Goal: Task Accomplishment & Management: Complete application form

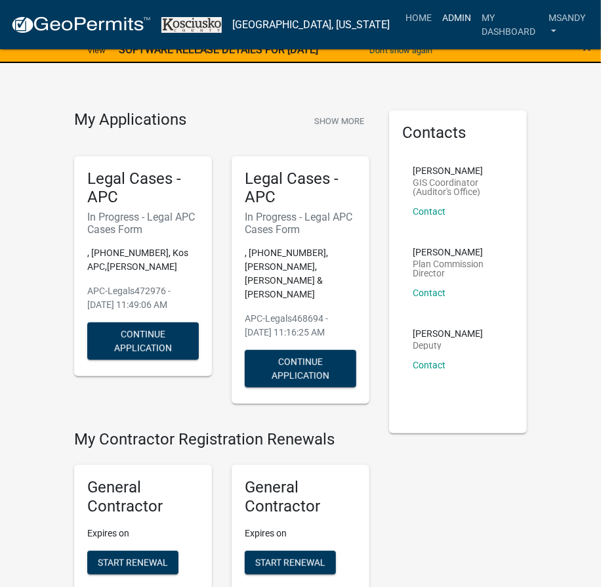
click at [437, 20] on link "Admin" at bounding box center [456, 17] width 39 height 25
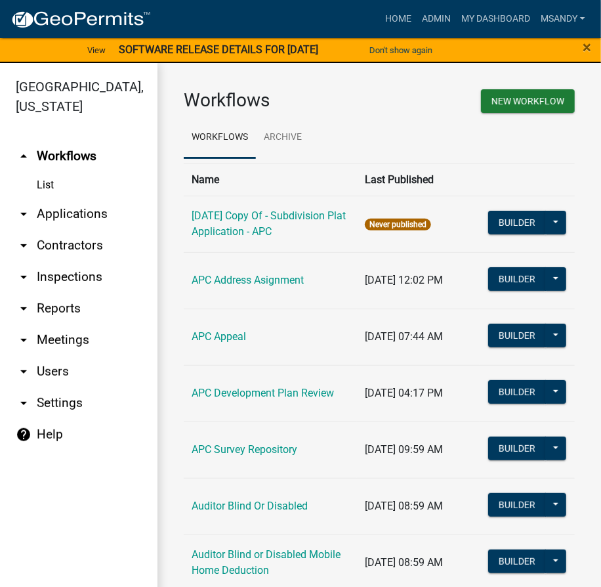
click at [79, 209] on link "arrow_drop_down Applications" at bounding box center [79, 214] width 158 height 32
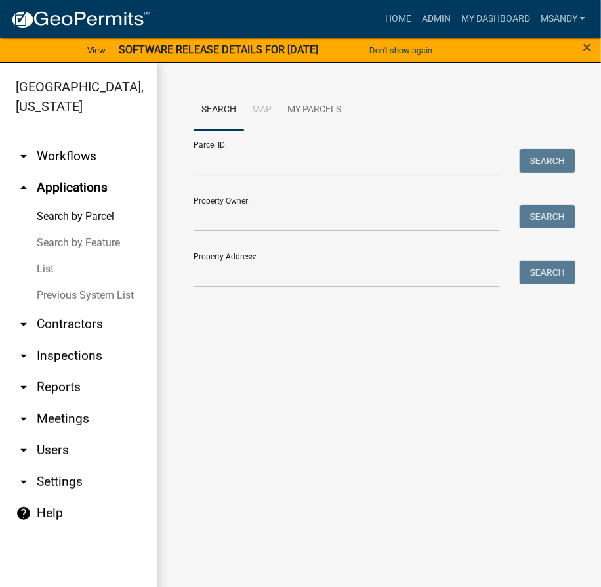
click at [58, 270] on link "List" at bounding box center [79, 269] width 158 height 26
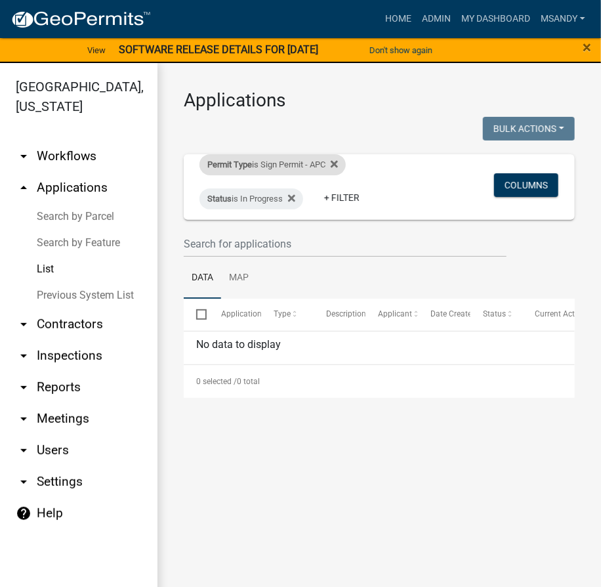
click at [276, 164] on div "Permit Type is Sign Permit - APC" at bounding box center [273, 164] width 146 height 21
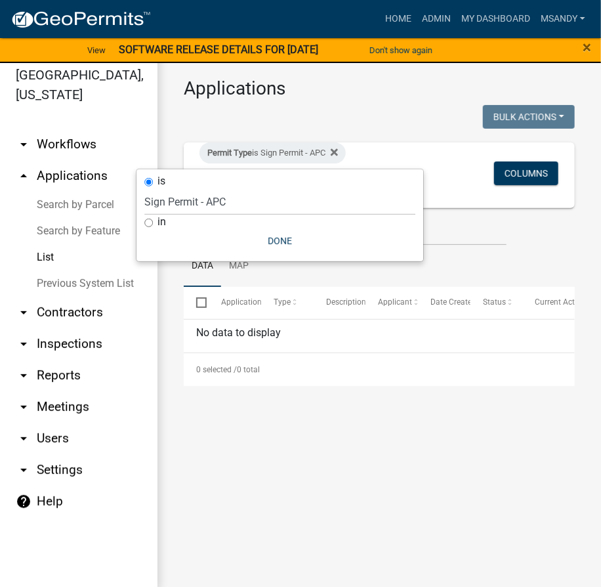
scroll to position [16, 0]
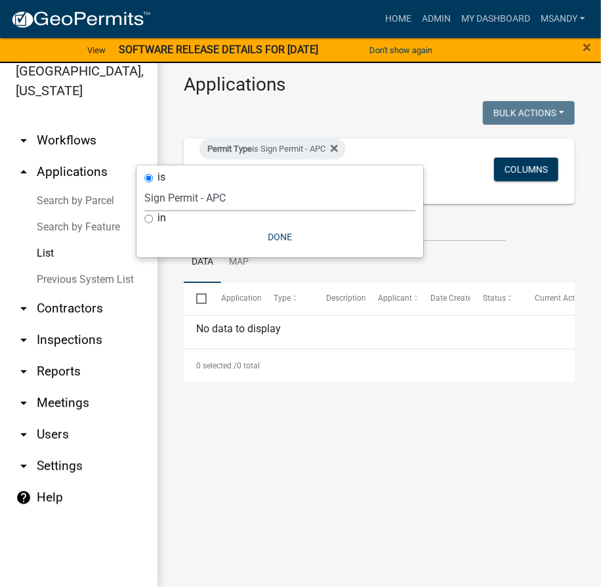
click at [217, 192] on select "Select an option [DATE] Copy Of - Subdivision Plat Application - APC APC Addres…" at bounding box center [279, 197] width 271 height 27
select select "983365ef-1958-4b2f-a0f0-d17189ea42a8"
click at [150, 184] on select "Select an option [DATE] Copy Of - Subdivision Plat Application - APC APC Addres…" at bounding box center [279, 197] width 271 height 27
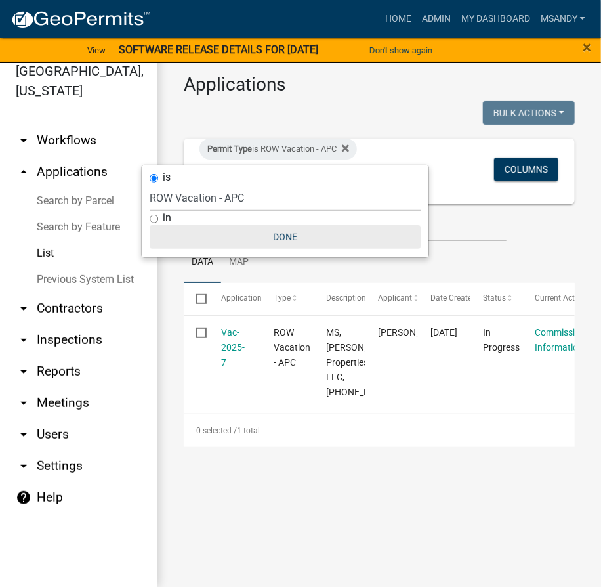
click at [282, 232] on button "Done" at bounding box center [285, 237] width 271 height 24
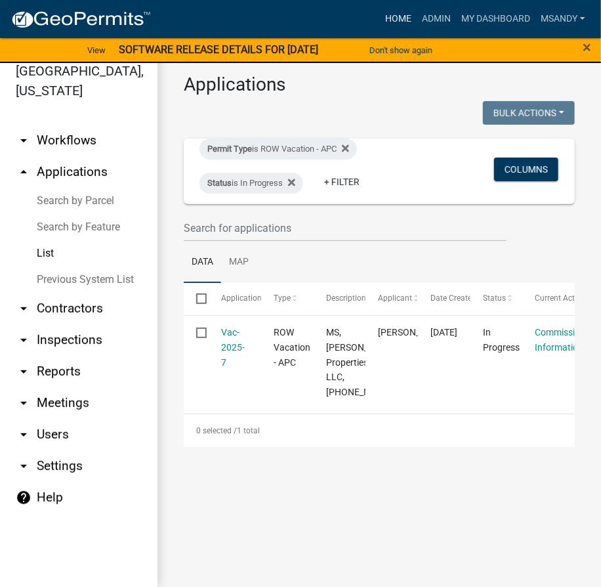
click at [395, 18] on link "Home" at bounding box center [398, 19] width 37 height 25
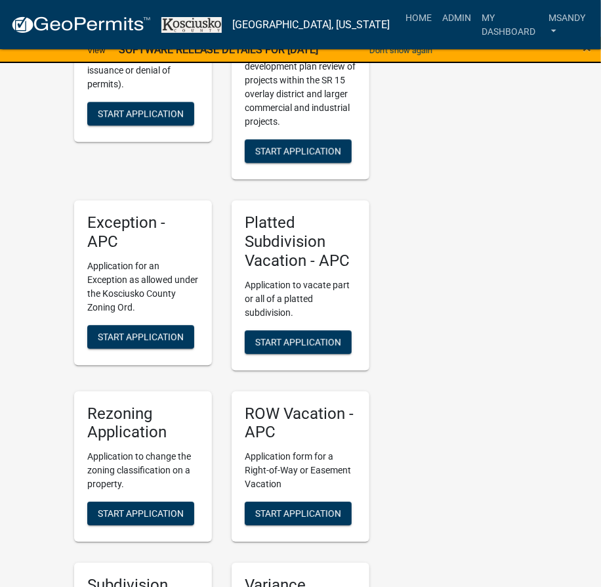
scroll to position [2744, 0]
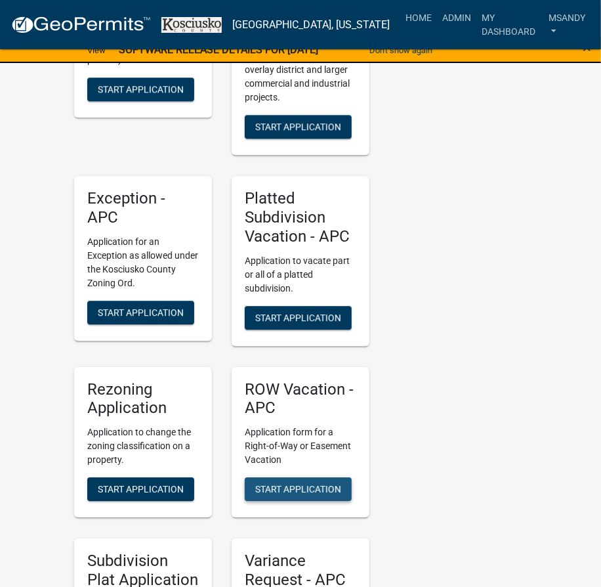
click at [276, 484] on span "Start Application" at bounding box center [298, 489] width 86 height 11
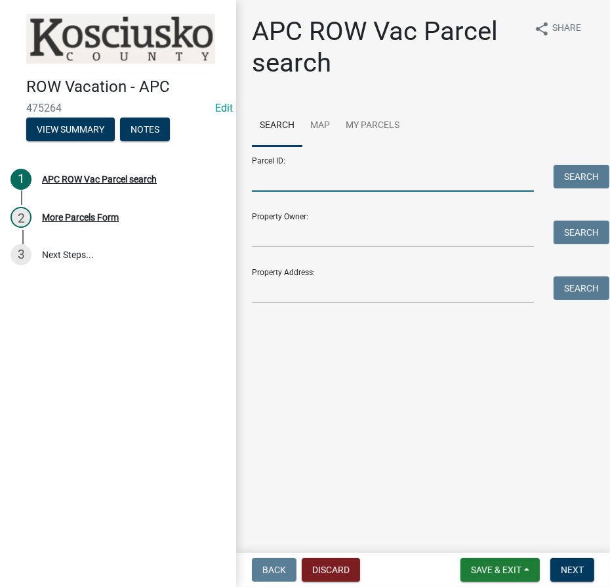
click at [314, 176] on input "Parcel ID:" at bounding box center [393, 178] width 282 height 27
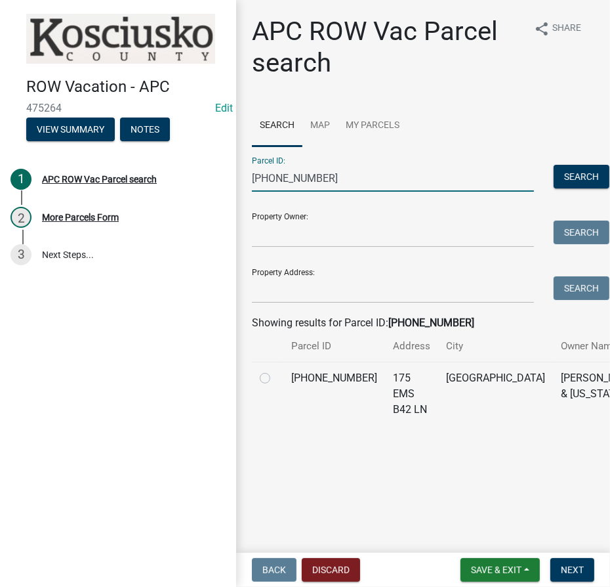
type input "[PHONE_NUMBER]"
click at [276, 370] on label at bounding box center [276, 370] width 0 height 0
click at [276, 379] on input "radio" at bounding box center [280, 374] width 9 height 9
radio input "true"
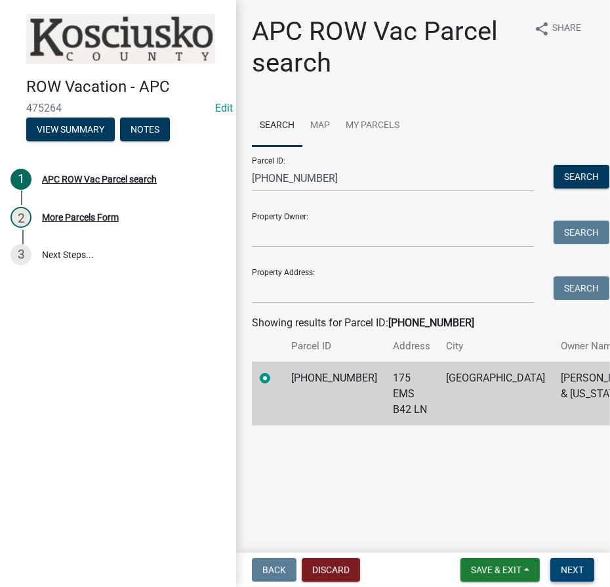
click at [579, 572] on span "Next" at bounding box center [572, 569] width 23 height 11
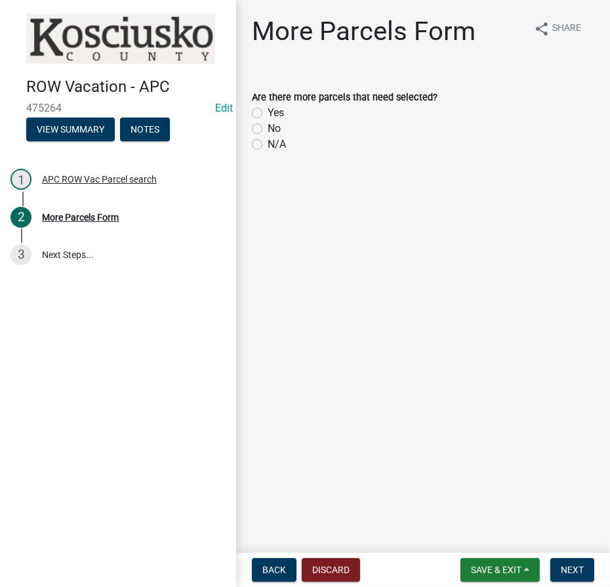
click at [268, 112] on label "Yes" at bounding box center [276, 113] width 16 height 16
click at [268, 112] on input "Yes" at bounding box center [272, 109] width 9 height 9
radio input "true"
click at [579, 570] on span "Next" at bounding box center [572, 569] width 23 height 11
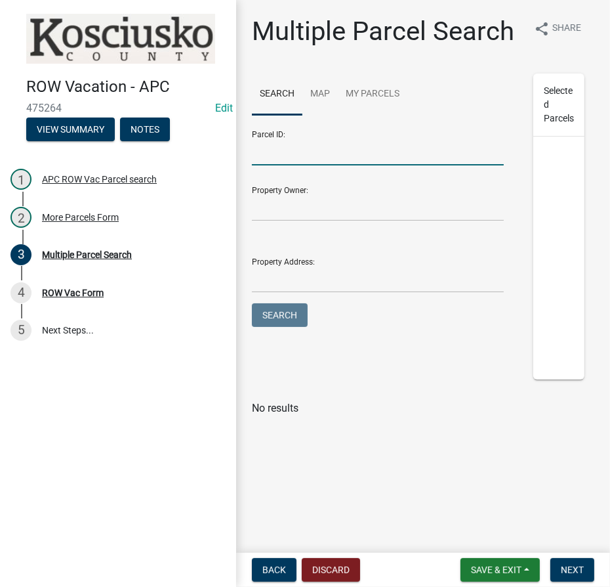
click at [294, 149] on input "Parcel ID:" at bounding box center [378, 151] width 252 height 27
type input "[PHONE_NUMBER]"
click at [252, 303] on button "Search" at bounding box center [280, 315] width 56 height 24
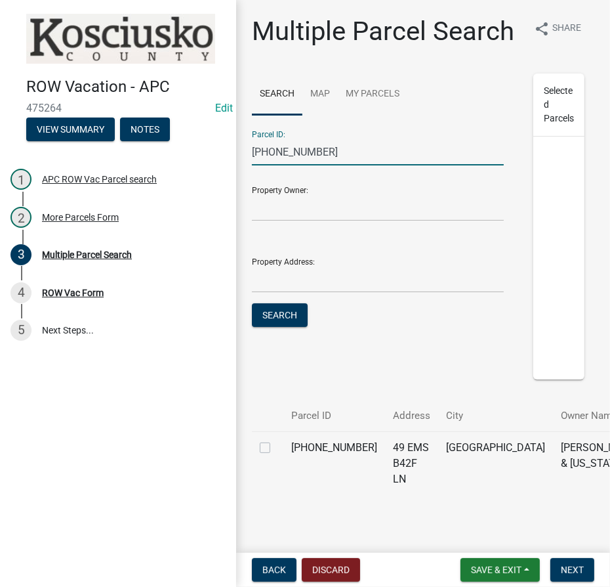
click at [276, 440] on label at bounding box center [276, 440] width 0 height 0
click at [276, 448] on input "checkbox" at bounding box center [280, 444] width 9 height 9
checkbox input "true"
click at [361, 165] on input "[PHONE_NUMBER]" at bounding box center [378, 151] width 252 height 27
type input "[PHONE_NUMBER]"
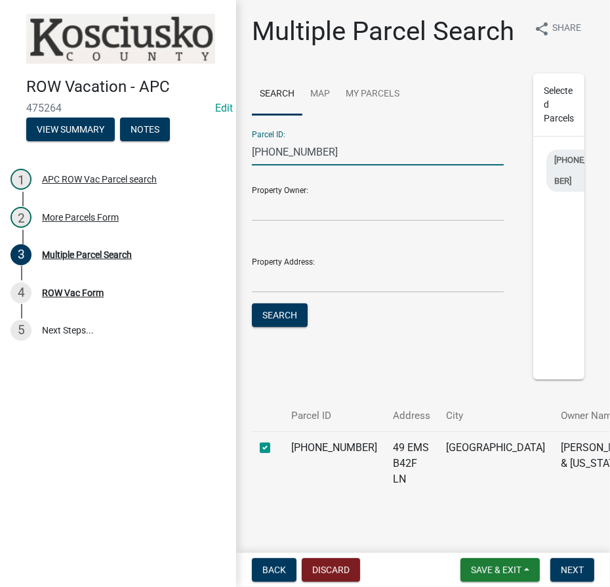
click at [252, 303] on button "Search" at bounding box center [280, 315] width 56 height 24
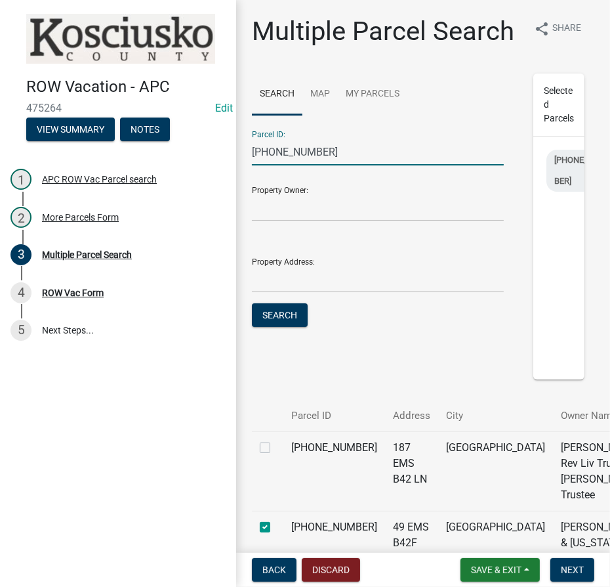
click at [276, 440] on label at bounding box center [276, 440] width 0 height 0
click at [276, 448] on input "checkbox" at bounding box center [280, 444] width 9 height 9
checkbox input "true"
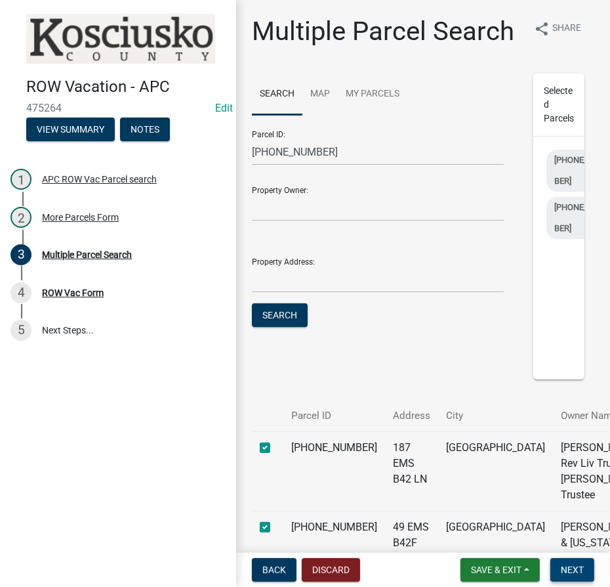
click at [564, 569] on span "Next" at bounding box center [572, 569] width 23 height 11
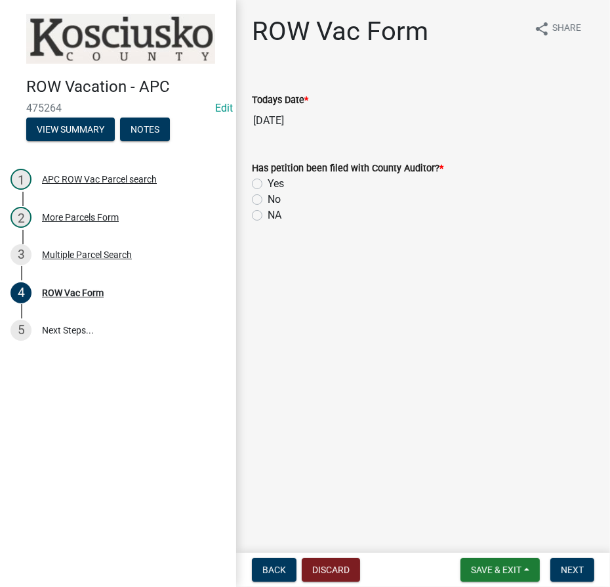
click at [268, 184] on label "Yes" at bounding box center [276, 184] width 16 height 16
click at [268, 184] on input "Yes" at bounding box center [272, 180] width 9 height 9
radio input "true"
click at [578, 574] on span "Next" at bounding box center [572, 569] width 23 height 11
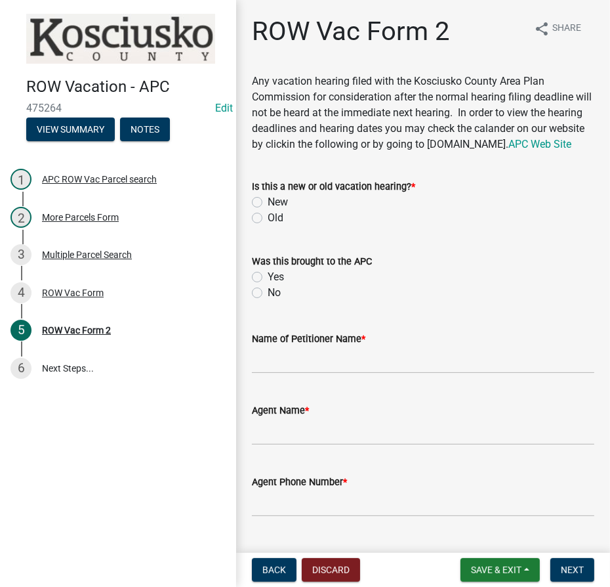
click at [268, 210] on label "New" at bounding box center [278, 202] width 20 height 16
click at [268, 203] on input "New" at bounding box center [272, 198] width 9 height 9
radio input "true"
click at [268, 285] on label "Yes" at bounding box center [276, 277] width 16 height 16
click at [268, 278] on input "Yes" at bounding box center [272, 273] width 9 height 9
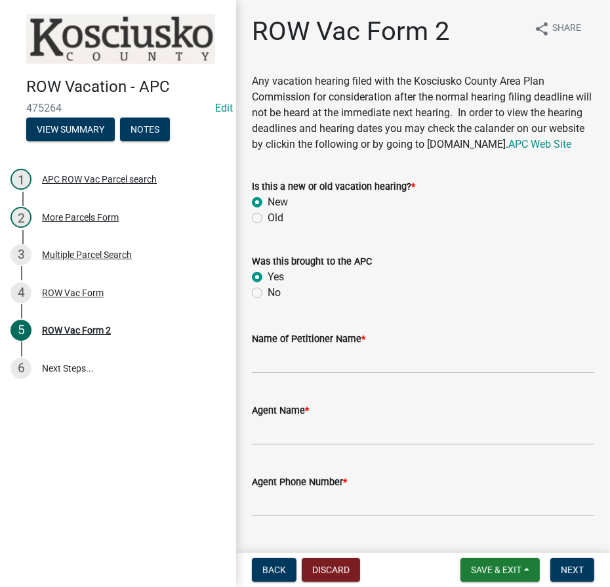
radio input "true"
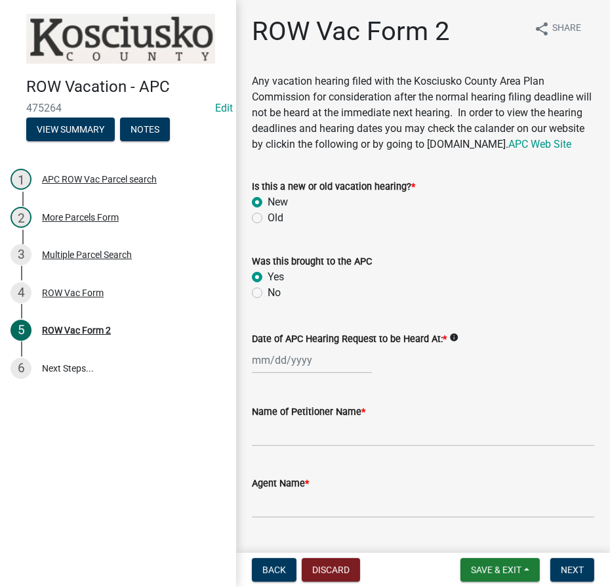
select select "9"
select select "2025"
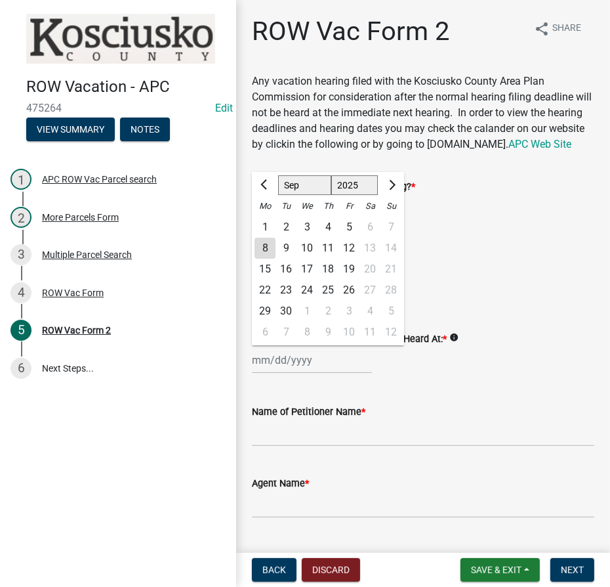
click at [284, 373] on div "[PERSON_NAME] Feb Mar Apr [PERSON_NAME][DATE] Oct Nov [DATE] 1526 1527 1528 152…" at bounding box center [312, 360] width 120 height 27
click at [294, 195] on select "Jan Feb Mar Apr May Jun [DATE] Aug Sep Oct Nov Dec" at bounding box center [304, 185] width 53 height 20
select select "10"
click at [278, 191] on select "Jan Feb Mar Apr May Jun [DATE] Aug Sep Oct Nov Dec" at bounding box center [304, 185] width 53 height 20
click at [309, 238] on div "1" at bounding box center [307, 227] width 21 height 21
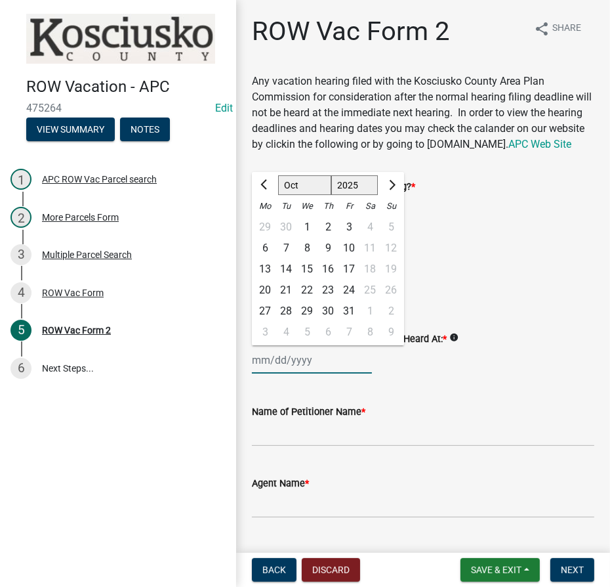
type input "[DATE]"
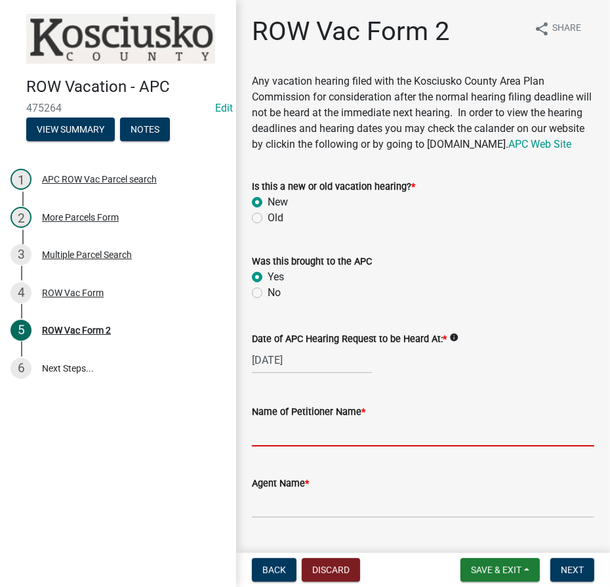
click at [274, 446] on input "Name of Petitioner Name *" at bounding box center [423, 432] width 343 height 27
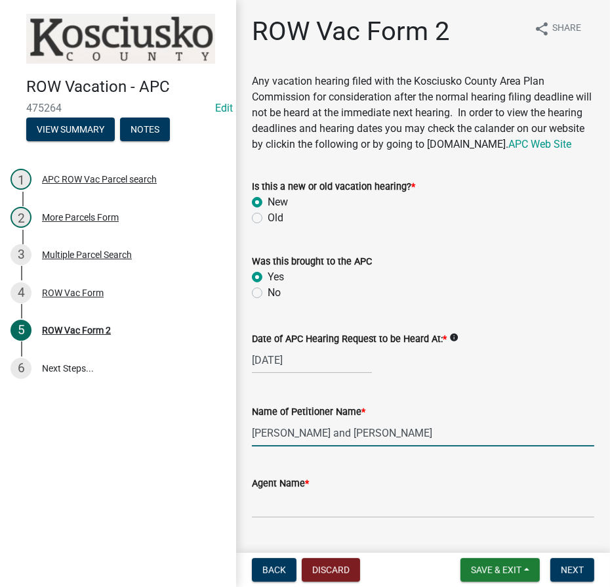
type input "[PERSON_NAME] and [PERSON_NAME]"
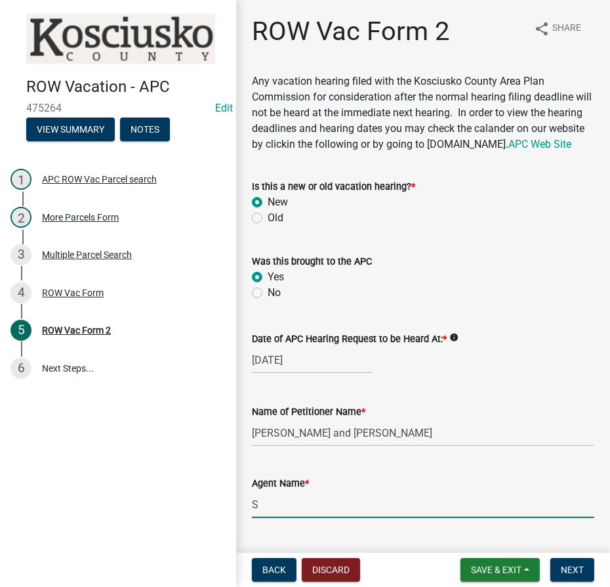
type input "[PERSON_NAME]"
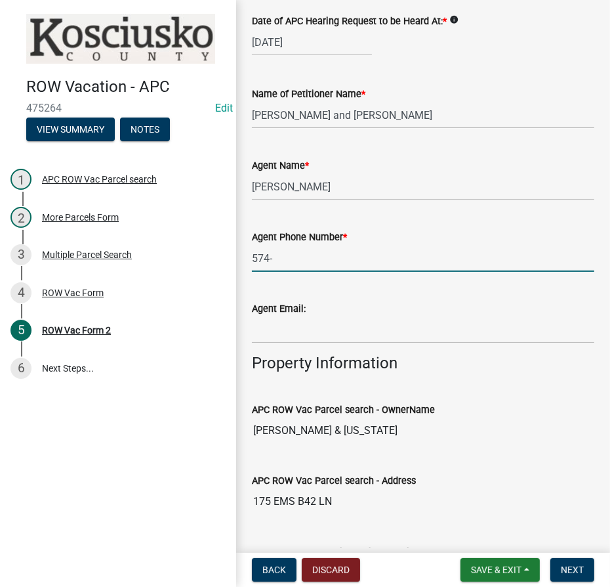
type input "[PHONE_NUMBER]"
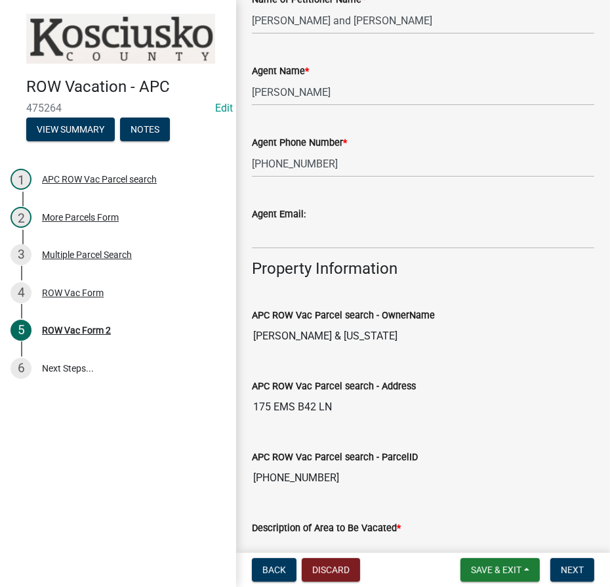
scroll to position [557, 0]
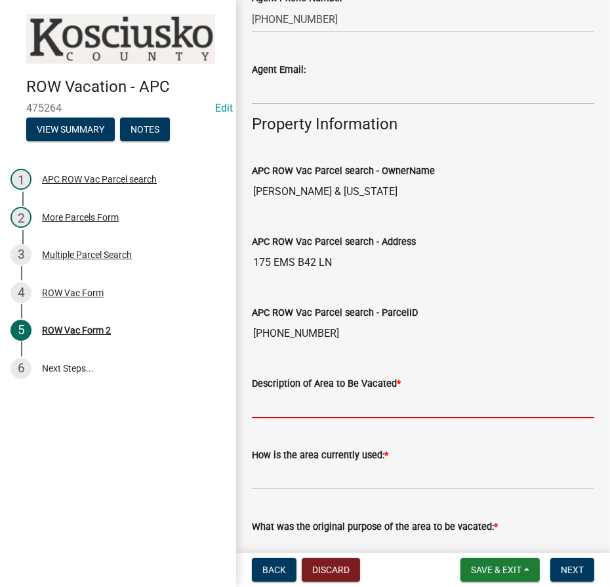
click at [280, 415] on input "Description of Area to Be Vacated *" at bounding box center [423, 404] width 343 height 27
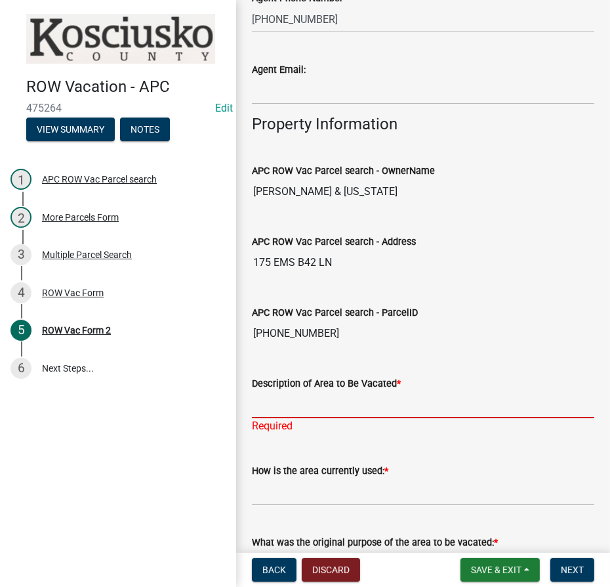
click at [264, 410] on input "Description of Area to Be Vacated *" at bounding box center [423, 404] width 343 height 27
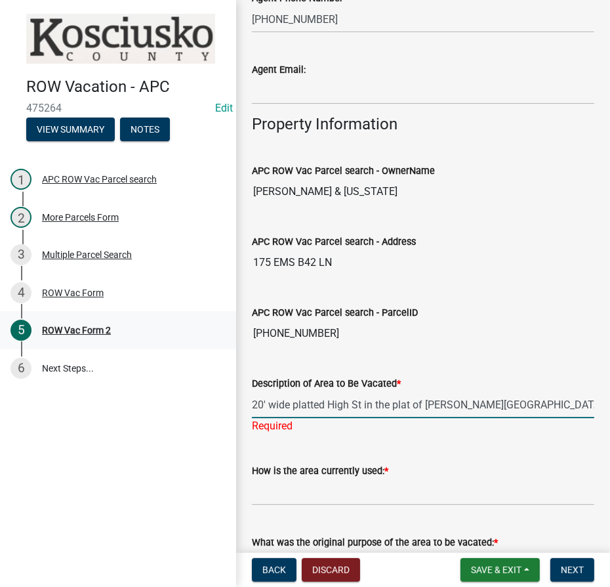
type input "20' wide platted High St in the plat of [PERSON_NAME][GEOGRAPHIC_DATA]"
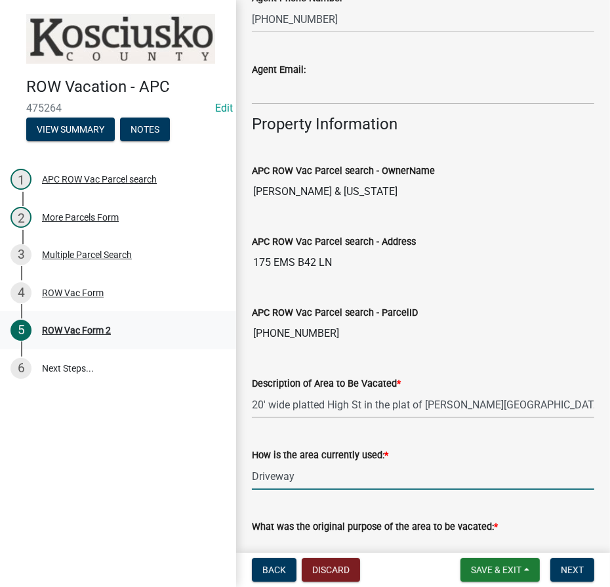
type input "Driveway"
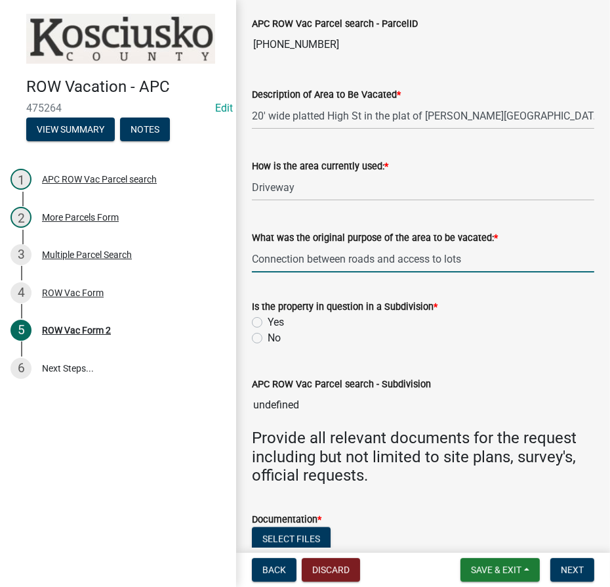
type input "Connection between roads and access to lots"
click at [268, 330] on label "Yes" at bounding box center [276, 322] width 16 height 16
click at [268, 323] on input "Yes" at bounding box center [272, 318] width 9 height 9
radio input "true"
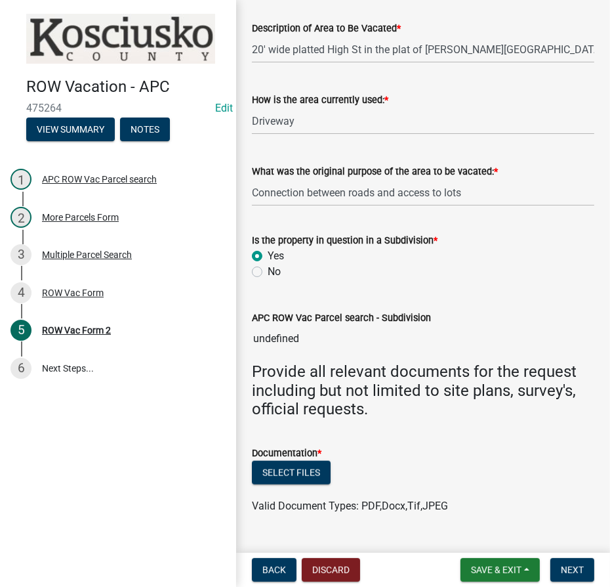
scroll to position [956, 0]
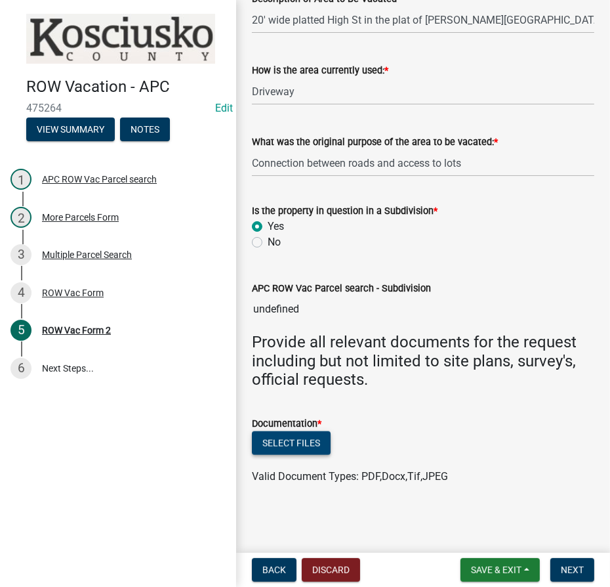
click at [299, 450] on button "Select files" at bounding box center [291, 443] width 79 height 24
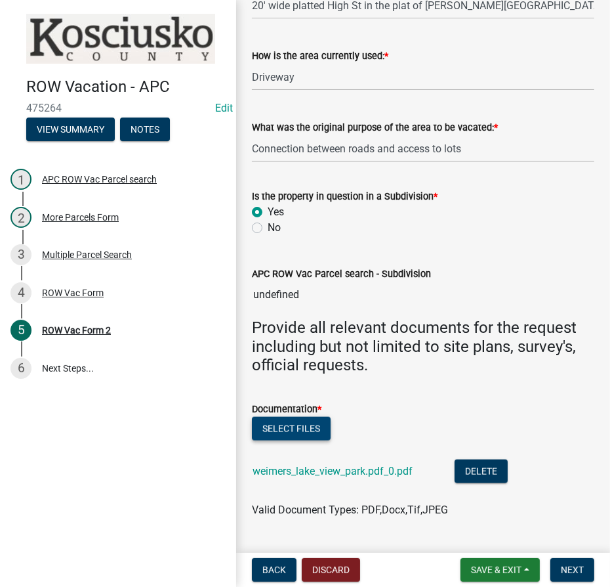
click at [304, 440] on button "Select files" at bounding box center [291, 429] width 79 height 24
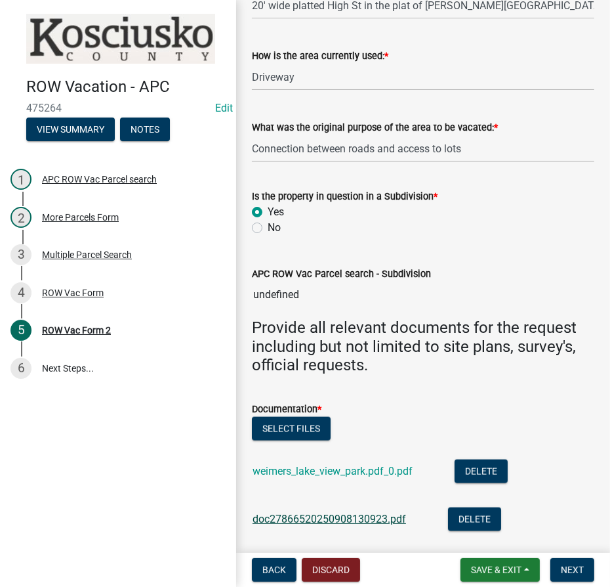
click at [318, 525] on link "doc27866520250908130923.pdf" at bounding box center [330, 519] width 154 height 12
click at [463, 531] on button "Delete" at bounding box center [474, 519] width 53 height 24
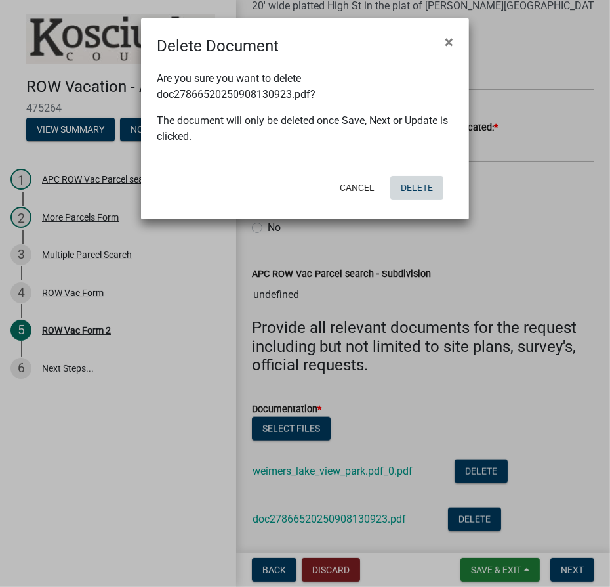
click at [402, 186] on button "Delete" at bounding box center [416, 188] width 53 height 24
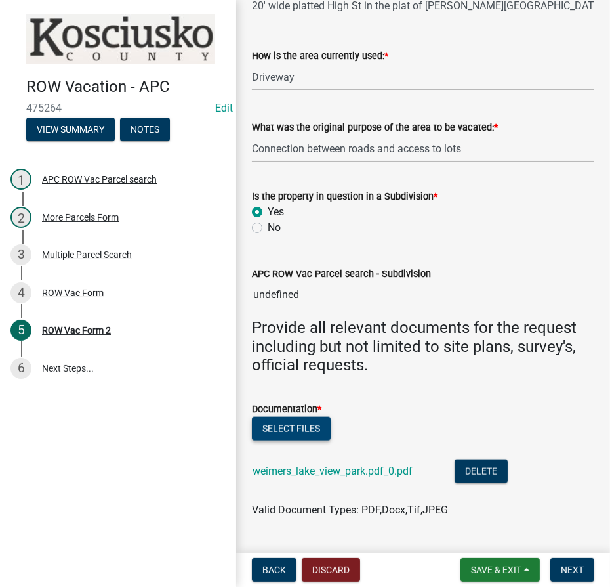
click at [266, 440] on button "Select files" at bounding box center [291, 429] width 79 height 24
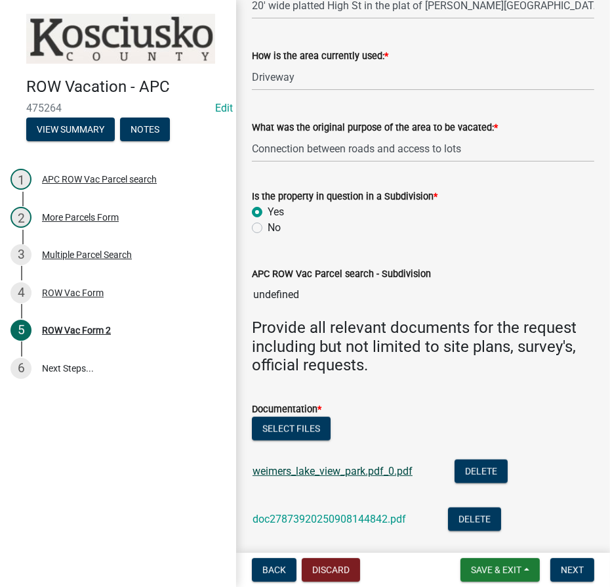
click at [364, 477] on link "weimers_lake_view_park.pdf_0.pdf" at bounding box center [333, 471] width 160 height 12
click at [297, 525] on link "doc27873920250908144842.pdf" at bounding box center [330, 519] width 154 height 12
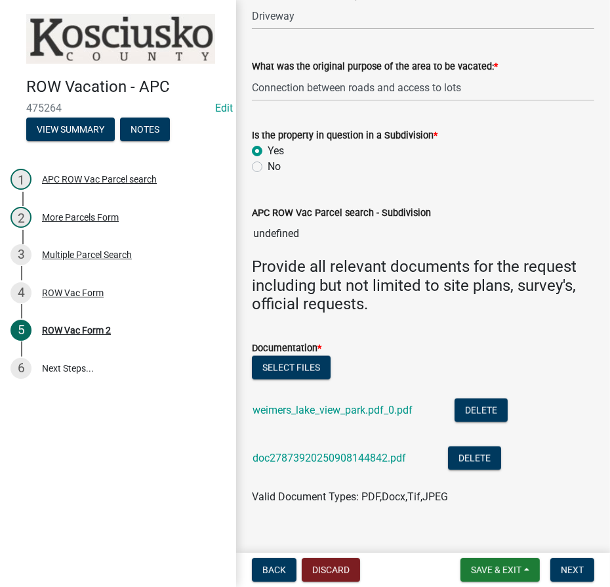
scroll to position [1051, 0]
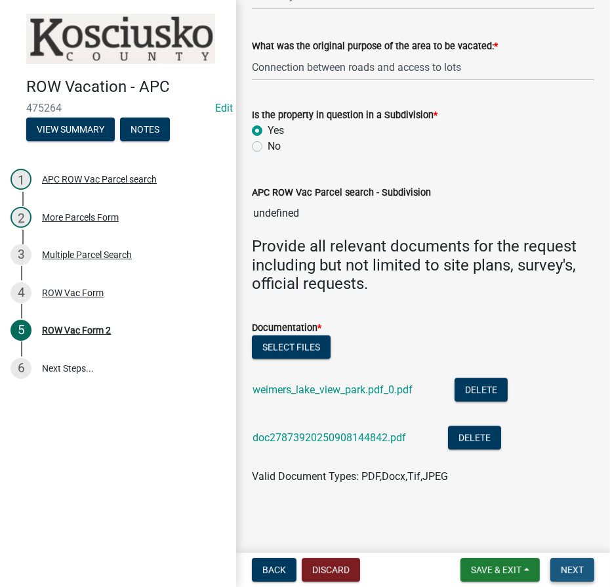
click at [571, 572] on span "Next" at bounding box center [572, 569] width 23 height 11
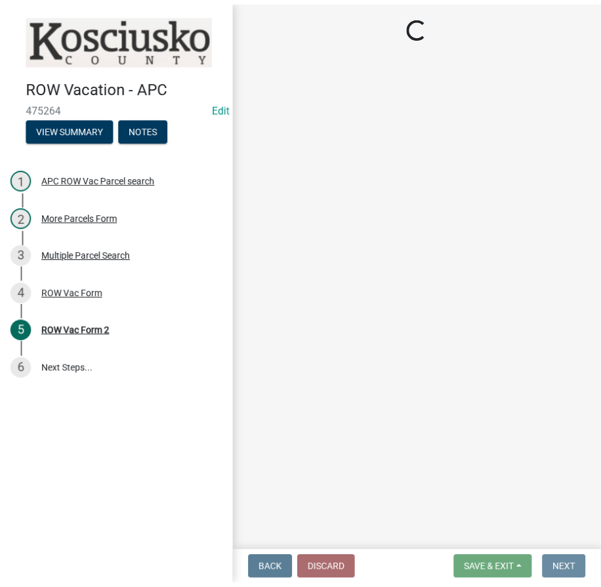
scroll to position [0, 0]
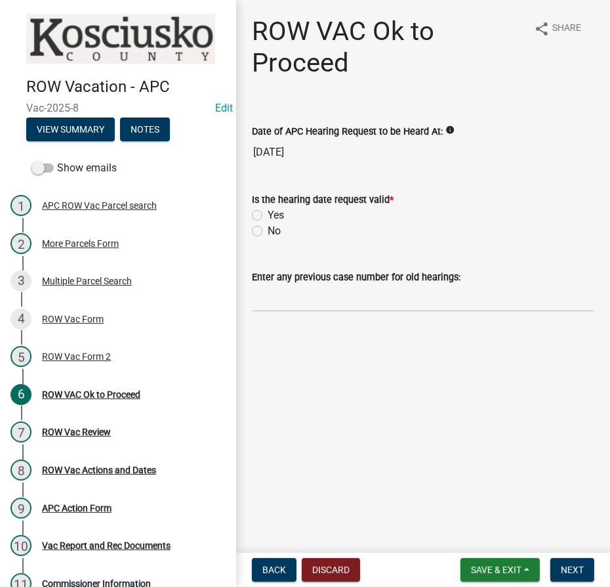
click at [268, 211] on label "Yes" at bounding box center [276, 215] width 16 height 16
click at [268, 211] on input "Yes" at bounding box center [272, 211] width 9 height 9
radio input "true"
click at [578, 572] on span "Next" at bounding box center [572, 569] width 23 height 11
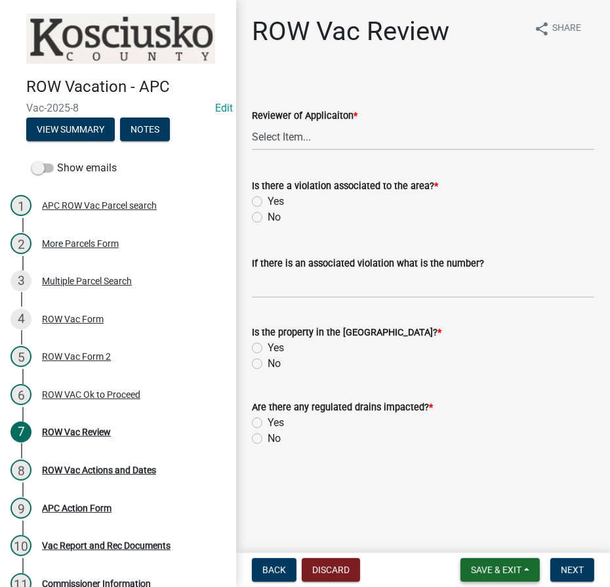
click at [524, 566] on button "Save & Exit" at bounding box center [500, 570] width 79 height 24
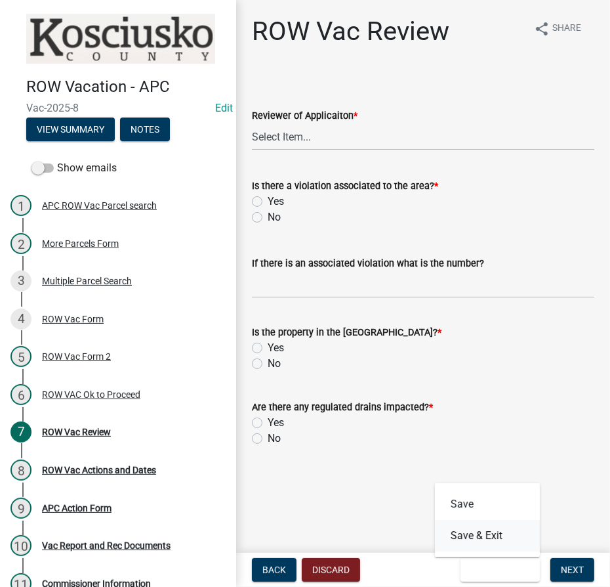
click at [488, 538] on button "Save & Exit" at bounding box center [487, 536] width 105 height 32
